Goal: Check status: Check status

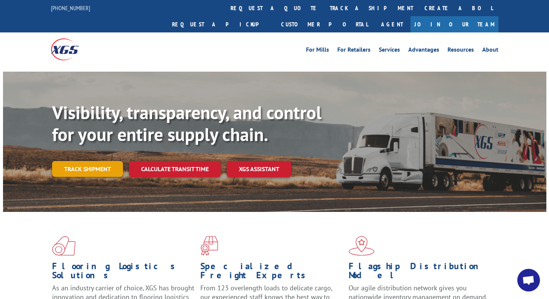
click at [89, 161] on link "Track shipment" at bounding box center [87, 169] width 71 height 16
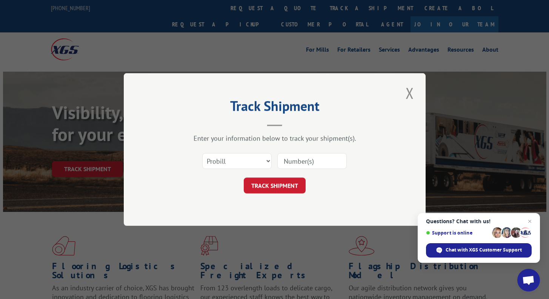
click at [299, 162] on input at bounding box center [311, 161] width 69 height 16
paste input "16955577"
type input "16955577"
click at [282, 185] on button "TRACK SHIPMENT" at bounding box center [275, 186] width 62 height 16
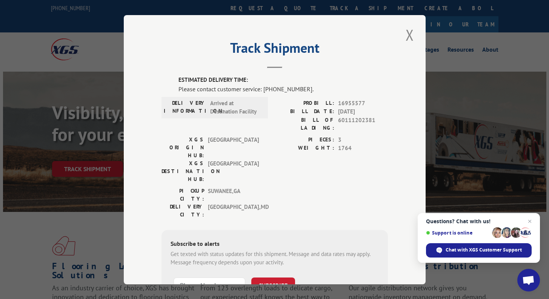
click at [349, 120] on span "60111202381" at bounding box center [363, 124] width 50 height 16
copy span "60111202381"
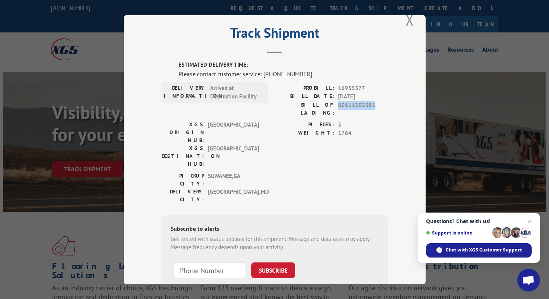
scroll to position [15, 0]
click at [407, 24] on button "Close modal" at bounding box center [409, 20] width 13 height 21
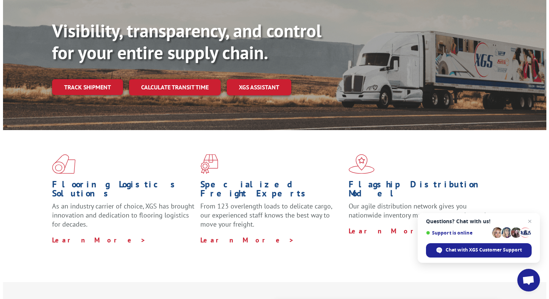
scroll to position [0, 0]
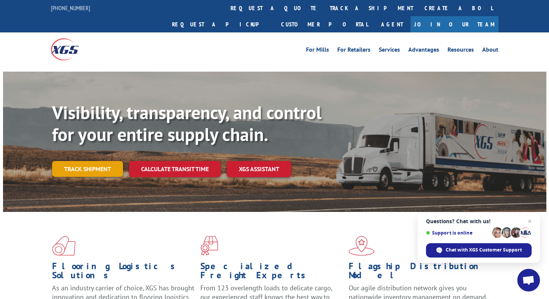
click at [106, 161] on link "Track shipment" at bounding box center [87, 169] width 71 height 16
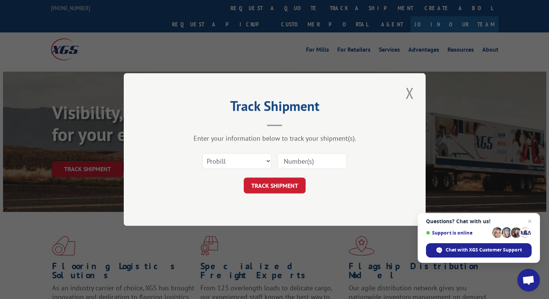
click at [293, 162] on input at bounding box center [311, 161] width 69 height 16
paste input "60111202381"
drag, startPoint x: 326, startPoint y: 164, endPoint x: 265, endPoint y: 162, distance: 61.2
click at [265, 162] on div "Select category... Probill BOL PO 60111202381" at bounding box center [275, 161] width 226 height 25
type input "60111202381"
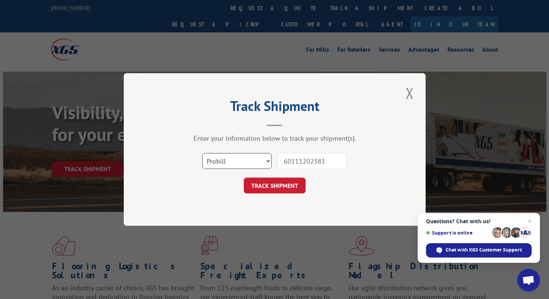
click at [262, 162] on select "Select category... Probill BOL PO" at bounding box center [236, 161] width 69 height 16
select select "bol"
click at [202, 153] on select "Select category... Probill BOL PO" at bounding box center [236, 161] width 69 height 16
click at [279, 187] on button "TRACK SHIPMENT" at bounding box center [275, 186] width 62 height 16
